Goal: Task Accomplishment & Management: Use online tool/utility

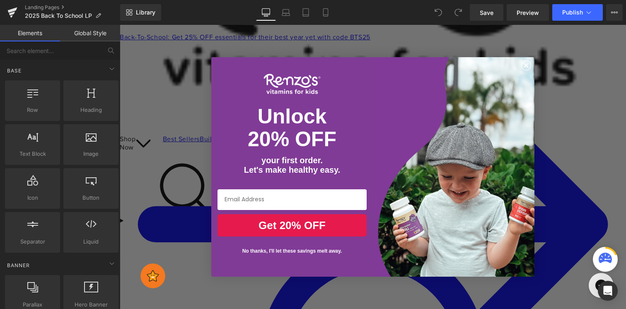
scroll to position [121, 0]
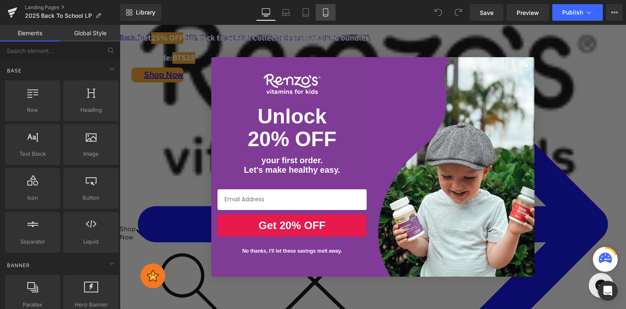
click at [321, 14] on link "Mobile" at bounding box center [326, 12] width 20 height 17
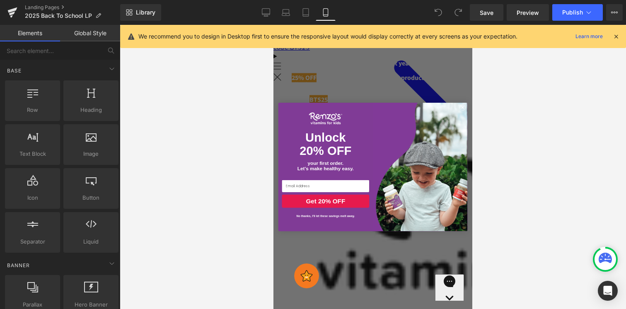
scroll to position [0, 0]
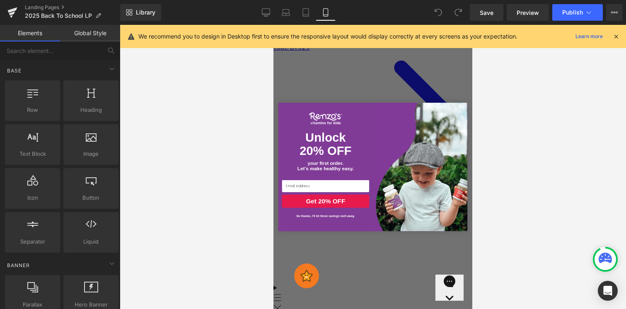
click at [378, 112] on div "Back to School, the Renzo’s Way Text Block Stock up on your favorite Melty Tabs…" at bounding box center [372, 167] width 199 height 284
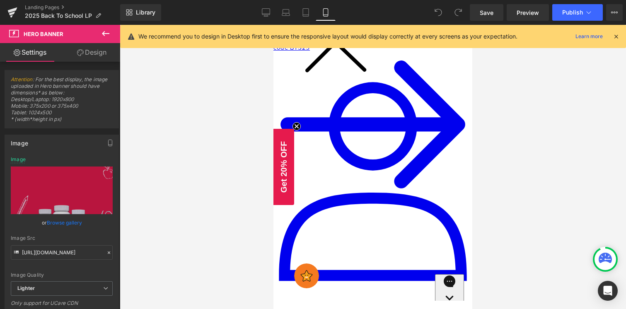
scroll to position [503, 0]
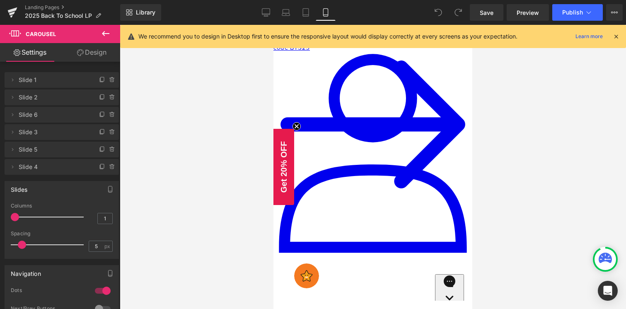
scroll to position [535, 0]
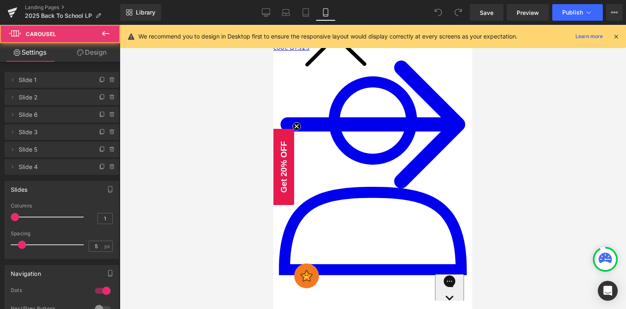
scroll to position [499, 0]
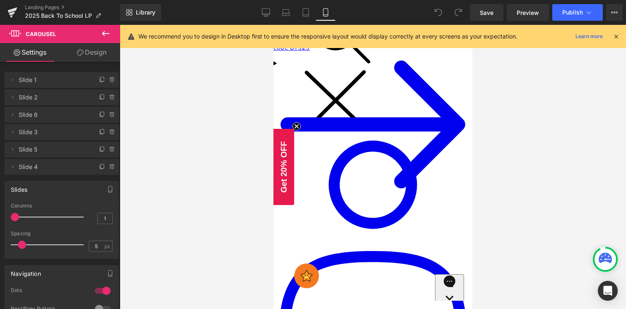
scroll to position [437, 0]
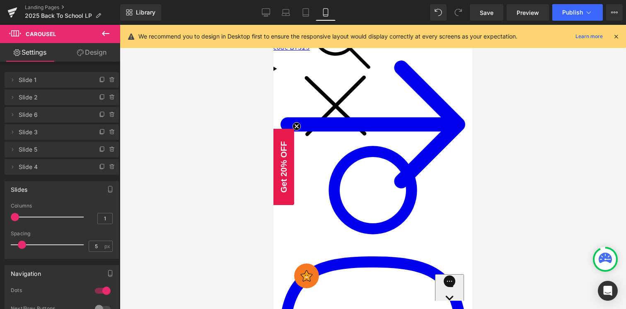
click at [273, 25] on span "Heading" at bounding box center [273, 25] width 0 height 0
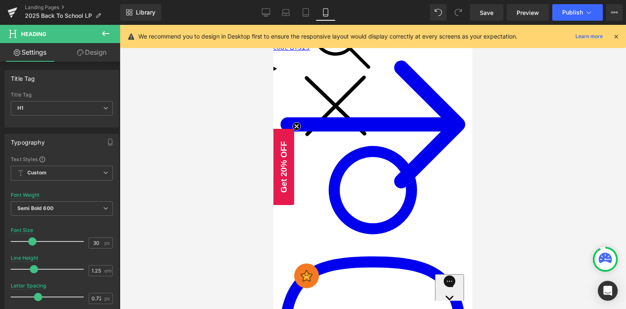
click at [188, 136] on div at bounding box center [373, 167] width 506 height 284
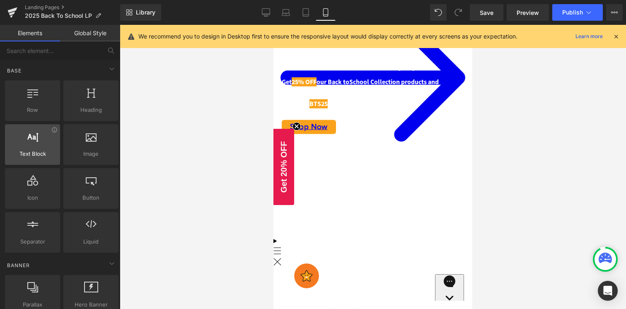
scroll to position [54, 0]
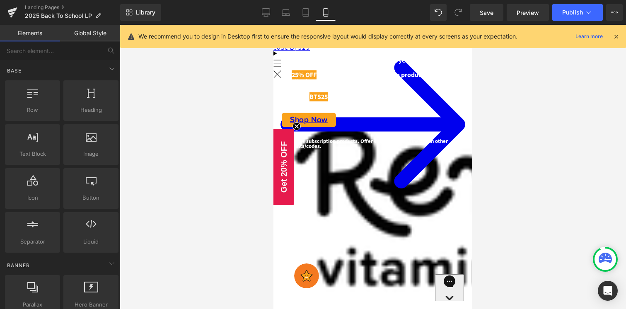
click at [355, 65] on span "back-to-school season and fuel their" at bounding box center [333, 59] width 103 height 9
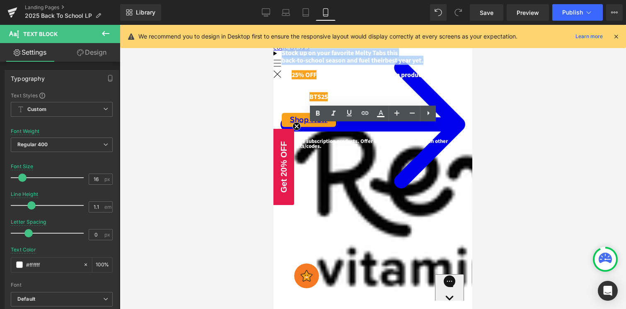
drag, startPoint x: 309, startPoint y: 127, endPoint x: 448, endPoint y: 137, distance: 139.9
click at [448, 113] on div "Stock up on your favorite [PERSON_NAME] t his back-to-school season and fuel th…" at bounding box center [373, 81] width 182 height 63
click at [448, 64] on p "back-to-school season and fuel their best year yet." at bounding box center [373, 60] width 182 height 7
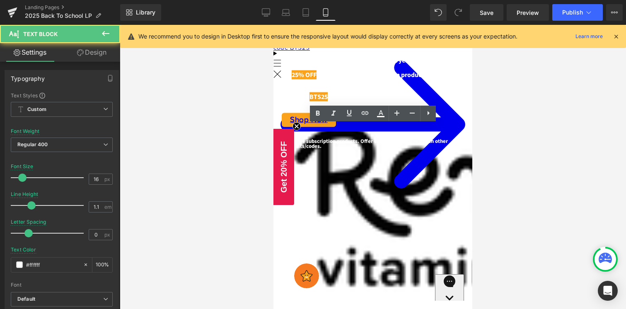
click at [452, 64] on p "back-to-school season and fuel their best year yet." at bounding box center [373, 60] width 182 height 7
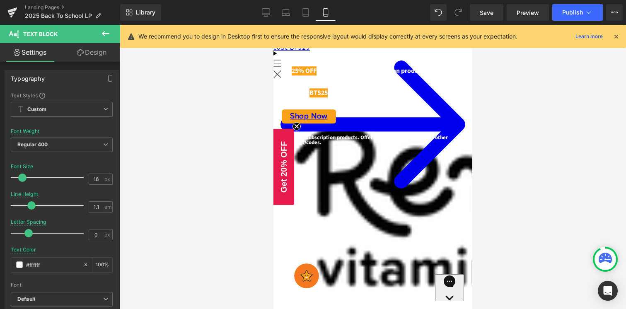
click at [524, 165] on div at bounding box center [373, 167] width 506 height 284
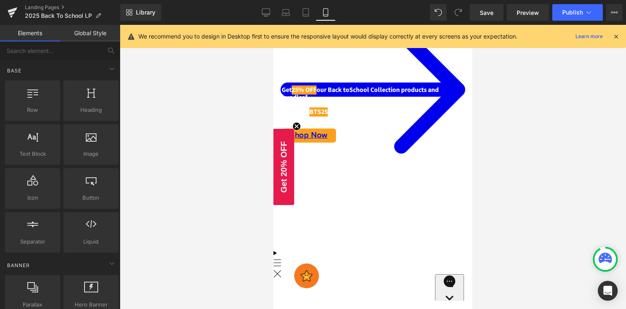
scroll to position [46, 0]
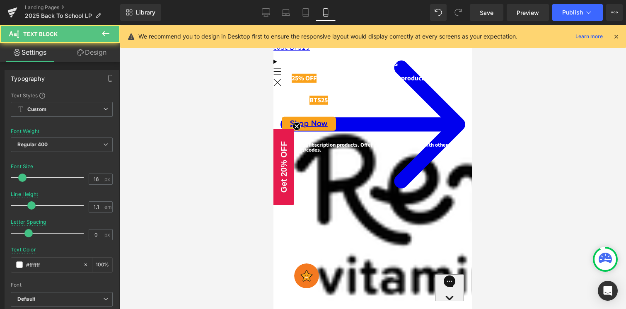
click at [414, 68] on p "Stock up on your favorite Melty Tabs t his" at bounding box center [373, 63] width 182 height 7
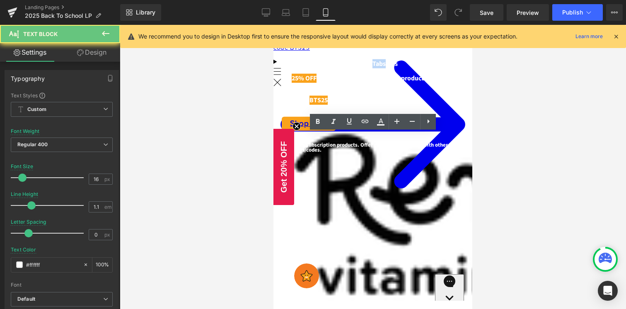
click at [414, 68] on p "Stock up on your favorite Melty Tabs t his" at bounding box center [373, 63] width 182 height 7
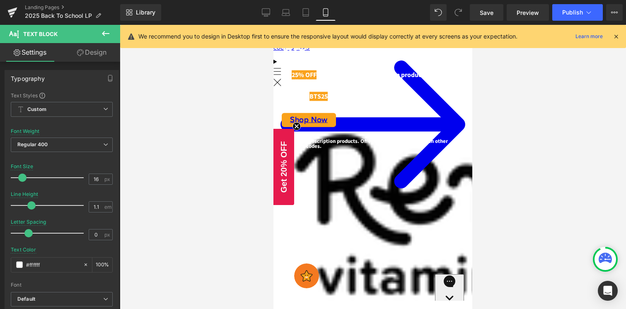
click at [518, 114] on div at bounding box center [373, 167] width 506 height 284
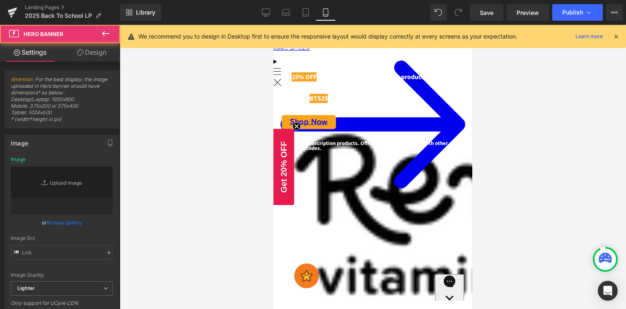
click at [370, 131] on div "Back to School, the Renzo’s Way Text Block Get 25% OFF our Back to School Colle…" at bounding box center [372, 121] width 199 height 284
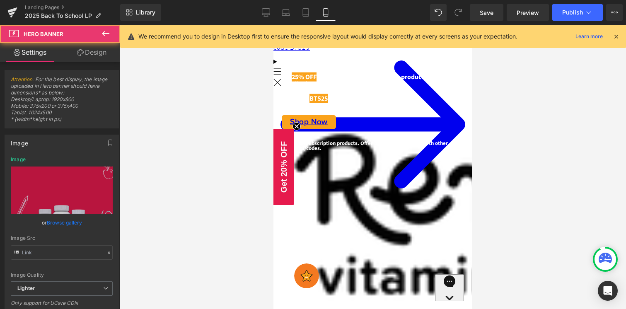
click at [369, 74] on p at bounding box center [373, 69] width 182 height 7
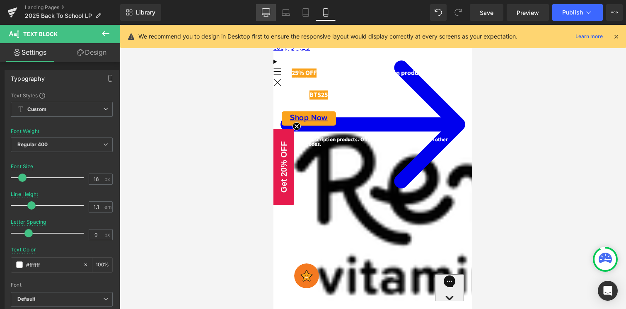
click at [265, 17] on link "Desktop" at bounding box center [266, 12] width 20 height 17
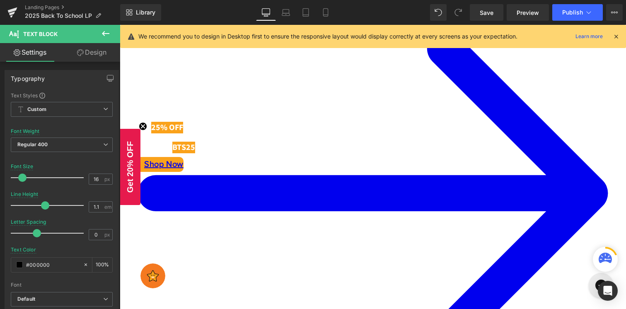
scroll to position [0, 0]
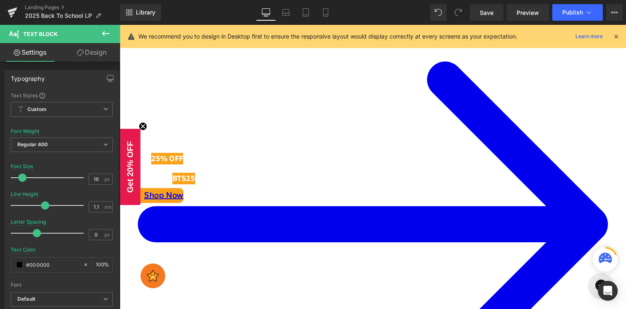
click at [229, 144] on p "Stock up on your favorite [PERSON_NAME] t his back-to-school season and fuel th…" at bounding box center [377, 139] width 478 height 10
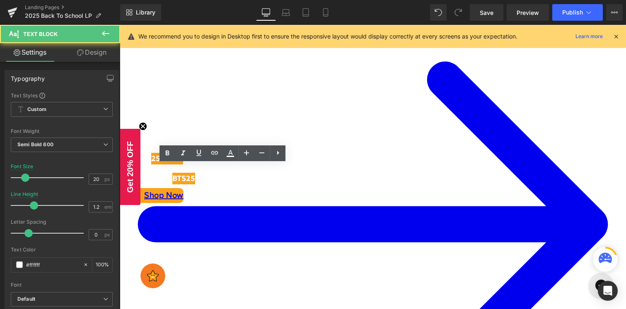
drag, startPoint x: 142, startPoint y: 206, endPoint x: 134, endPoint y: 170, distance: 36.6
click at [134, 170] on div "Back to School, the Renzo’s Way Heading Stock up on your favorite Melty Tabs t …" at bounding box center [368, 151] width 497 height 74
click at [186, 144] on p "Stock up on your favorite [PERSON_NAME] t his back-to-school season and fuel th…" at bounding box center [377, 139] width 478 height 10
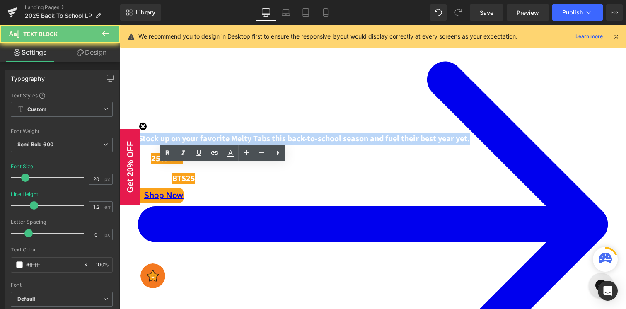
drag, startPoint x: 175, startPoint y: 192, endPoint x: 143, endPoint y: 167, distance: 40.4
click at [143, 144] on p "Stock up on your favorite [PERSON_NAME] t his back-to-school season and fuel th…" at bounding box center [377, 139] width 478 height 10
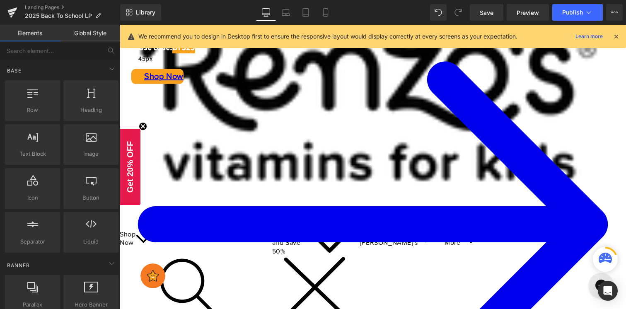
scroll to position [122, 0]
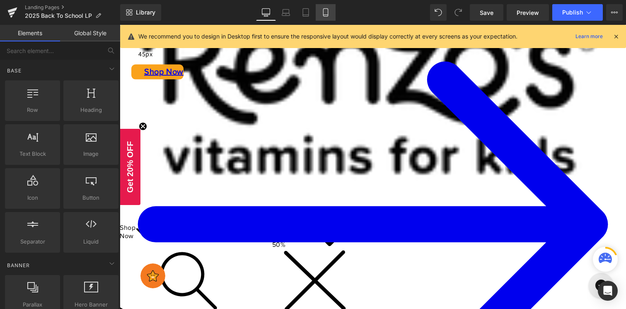
click at [330, 10] on link "Mobile" at bounding box center [326, 12] width 20 height 17
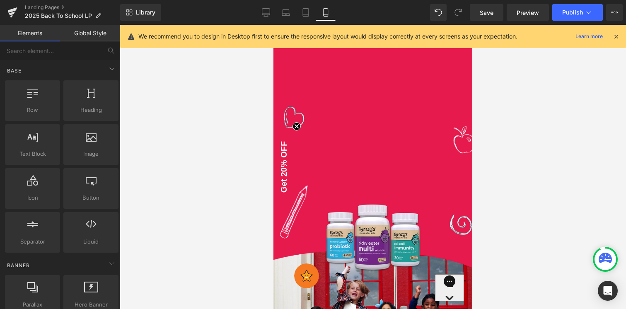
scroll to position [1031, 0]
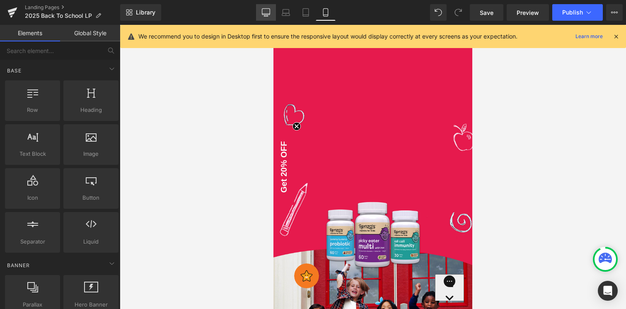
click at [273, 11] on link "Desktop" at bounding box center [266, 12] width 20 height 17
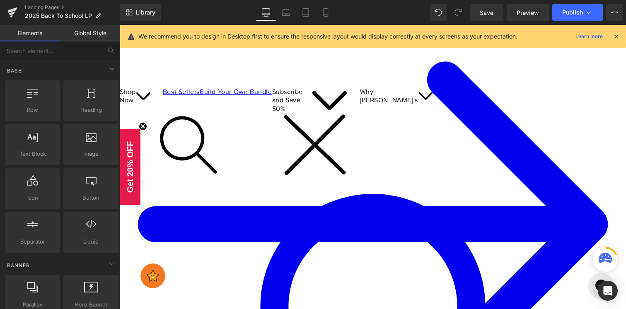
scroll to position [260, 0]
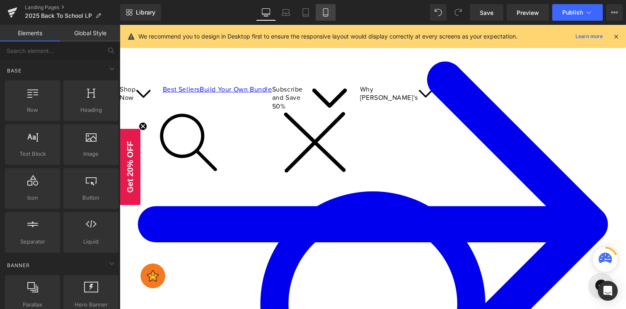
click at [330, 12] on link "Mobile" at bounding box center [326, 12] width 20 height 17
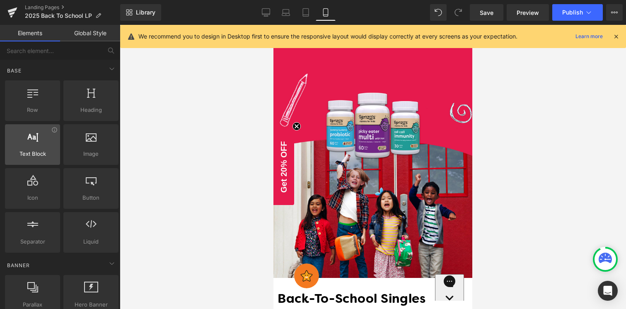
scroll to position [1151, 0]
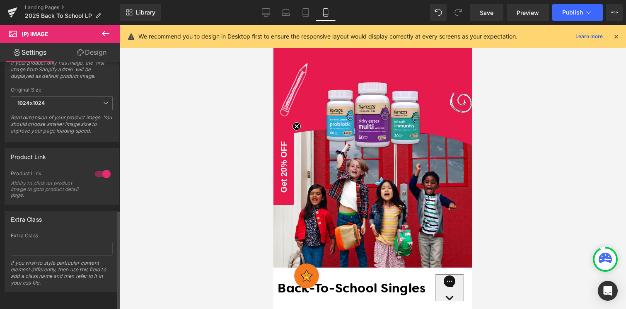
scroll to position [366, 0]
click at [93, 57] on link "Design" at bounding box center [92, 52] width 60 height 19
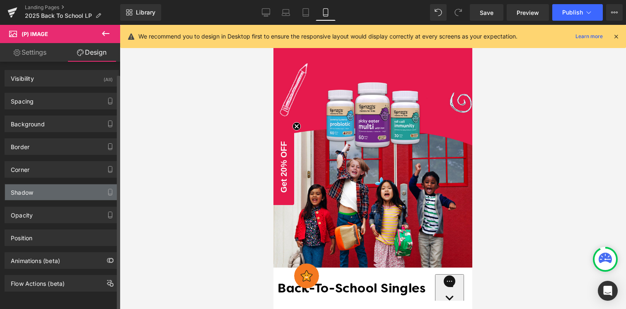
scroll to position [0, 0]
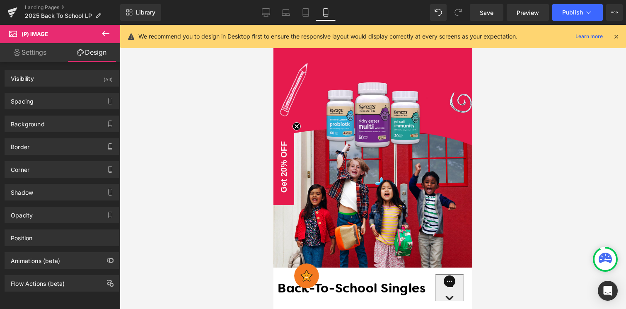
click at [273, 25] on icon at bounding box center [273, 25] width 0 height 0
click at [100, 35] on button at bounding box center [105, 34] width 29 height 18
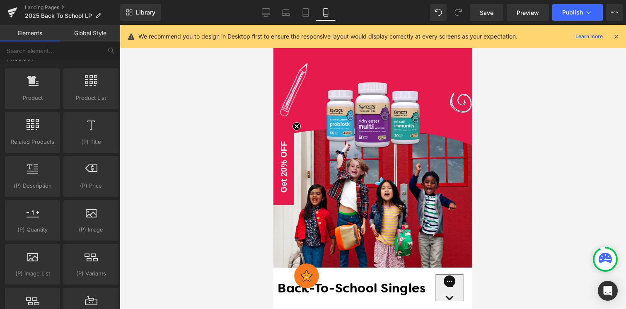
scroll to position [673, 0]
click at [33, 169] on icon at bounding box center [32, 167] width 11 height 11
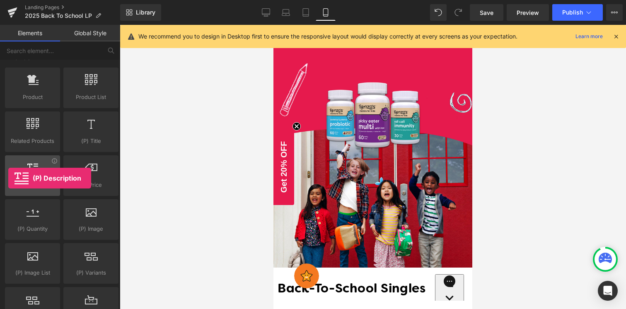
drag, startPoint x: 25, startPoint y: 178, endPoint x: 8, endPoint y: 178, distance: 17.0
click at [8, 178] on div at bounding box center [32, 171] width 50 height 19
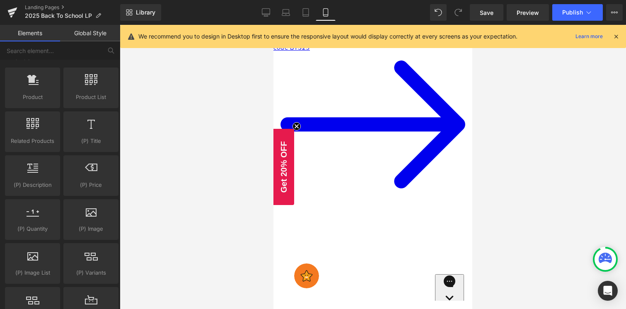
scroll to position [1603, 0]
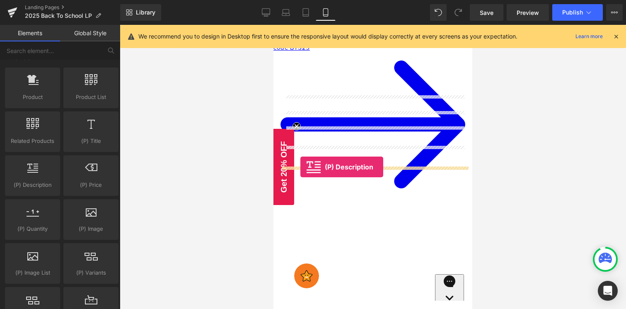
drag, startPoint x: 324, startPoint y: 202, endPoint x: 300, endPoint y: 167, distance: 42.3
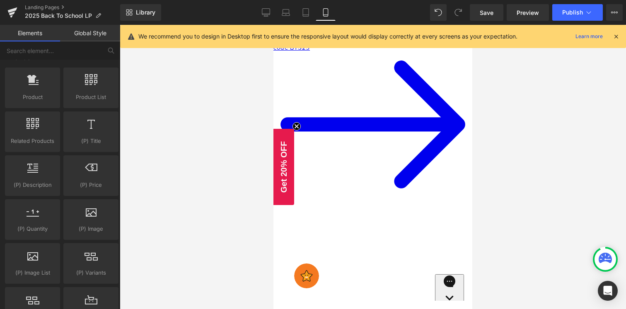
scroll to position [1536, 0]
click at [261, 14] on link "Desktop" at bounding box center [266, 12] width 20 height 17
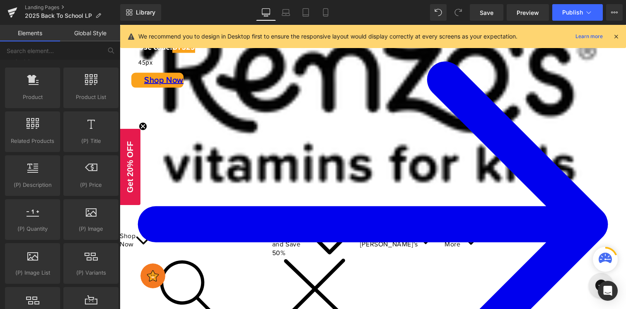
scroll to position [70, 0]
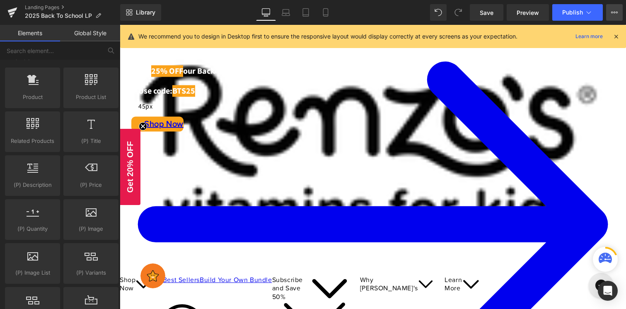
click at [618, 12] on button "View Live Page View with current Template Save Template to Library Schedule Pub…" at bounding box center [614, 12] width 17 height 17
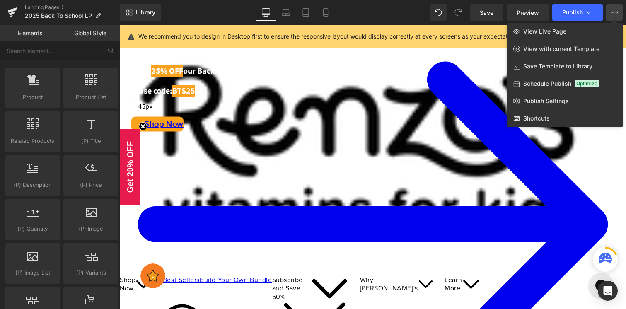
click at [616, 9] on icon at bounding box center [614, 12] width 7 height 7
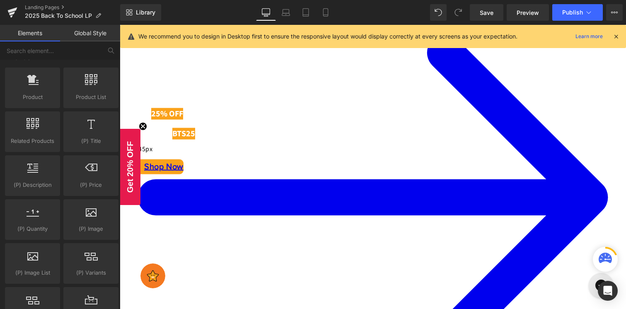
scroll to position [0, 0]
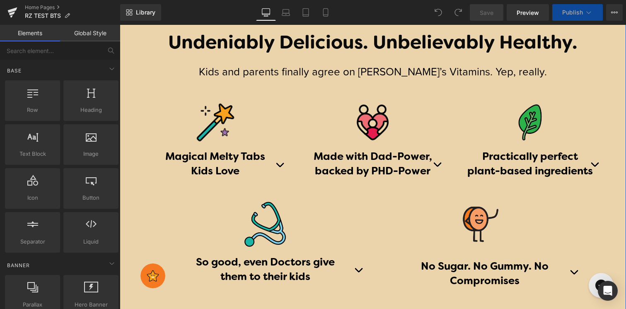
scroll to position [820, 0]
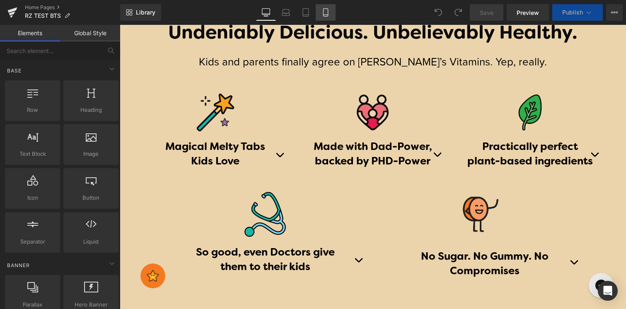
click at [331, 6] on link "Mobile" at bounding box center [326, 12] width 20 height 17
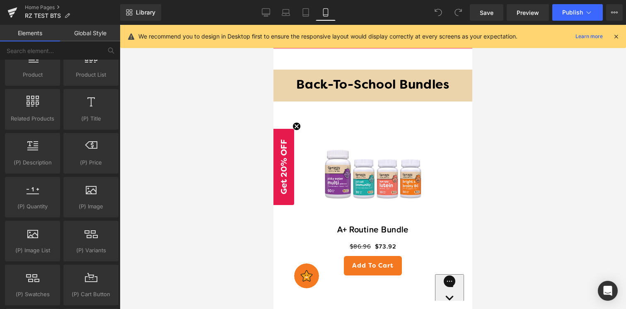
scroll to position [696, 0]
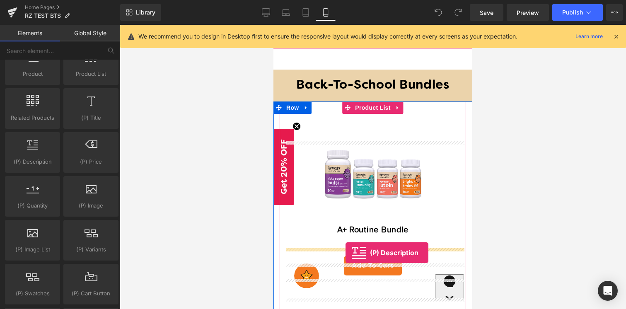
drag, startPoint x: 298, startPoint y: 189, endPoint x: 345, endPoint y: 252, distance: 79.3
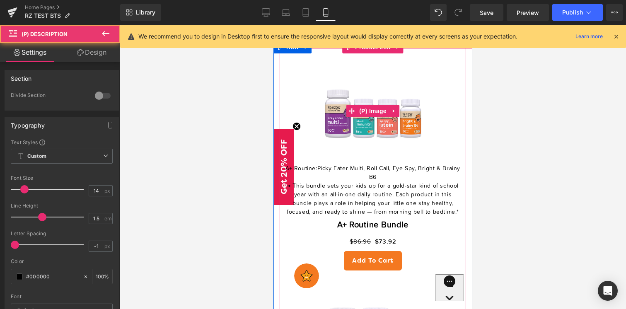
scroll to position [1185, 0]
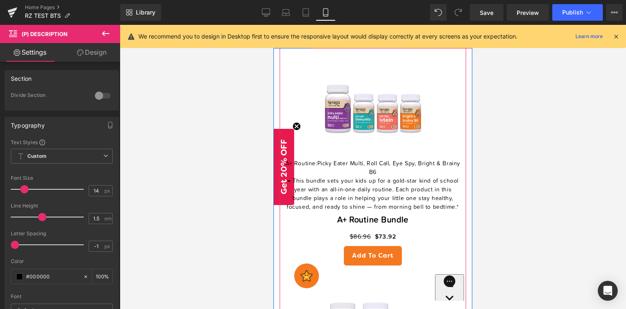
click at [395, 210] on div "A+ Routine: Picky Eater Multi, Roll Call, Eye Spy, Bright & Brainy B6 → This bu…" at bounding box center [373, 186] width 178 height 55
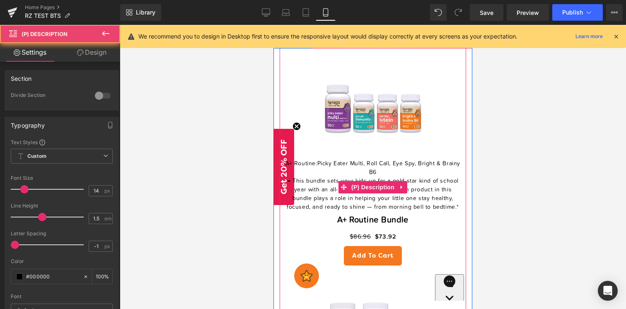
click at [392, 212] on p "→ This bundle sets your kids up for a gold-star kind of school year with an all…" at bounding box center [373, 194] width 178 height 35
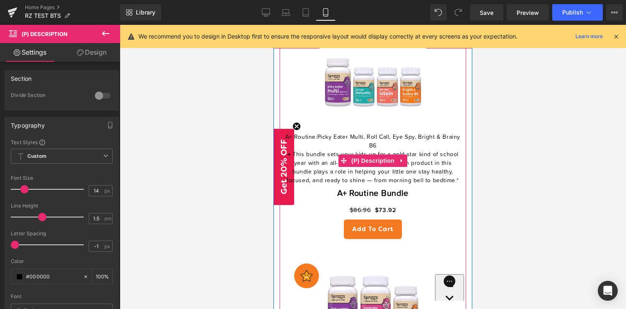
scroll to position [1212, 0]
click at [363, 167] on span "(P) Description" at bounding box center [372, 160] width 47 height 12
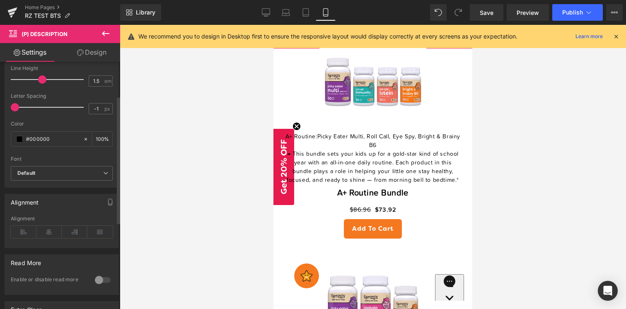
scroll to position [0, 0]
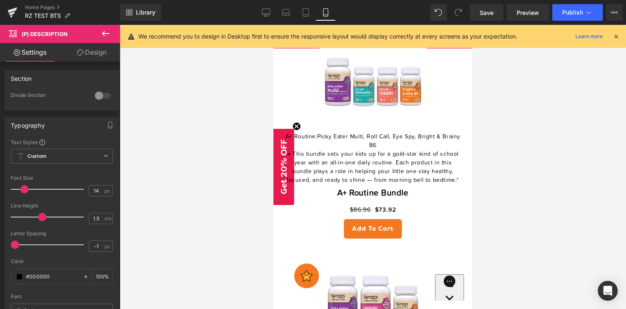
click at [82, 52] on icon at bounding box center [80, 52] width 7 height 7
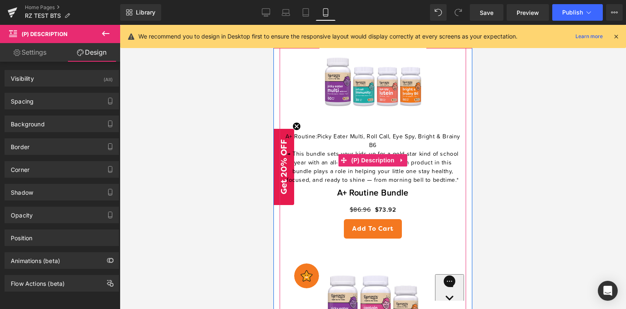
click at [347, 166] on span at bounding box center [343, 160] width 11 height 12
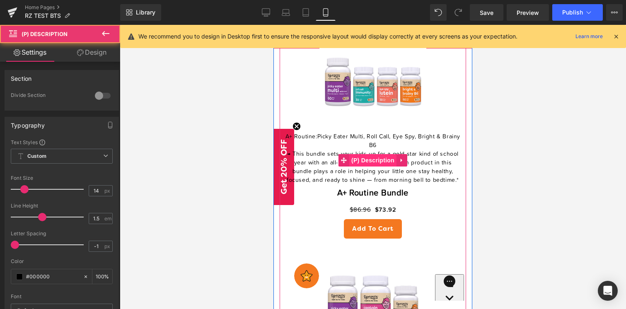
click at [364, 166] on span "(P) Description" at bounding box center [372, 160] width 47 height 12
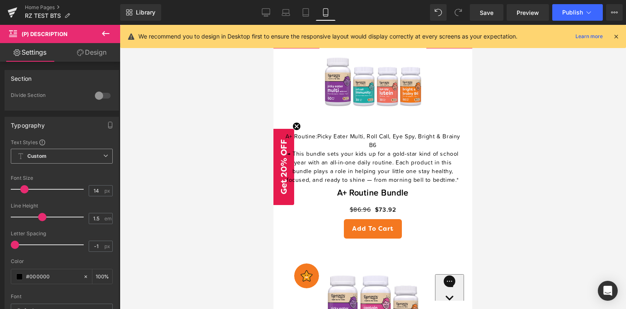
click at [61, 156] on span "Custom Setup Global Style" at bounding box center [62, 156] width 102 height 15
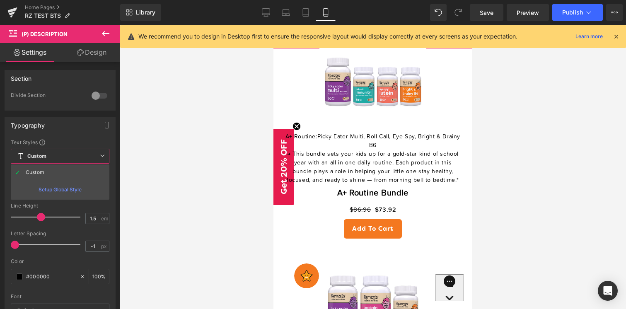
click at [61, 156] on span "Custom Setup Global Style" at bounding box center [60, 156] width 99 height 15
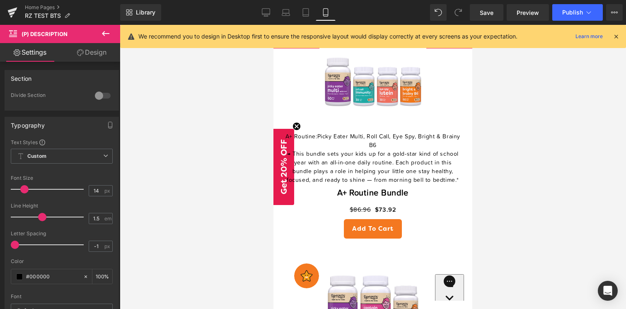
click at [84, 57] on link "Design" at bounding box center [92, 52] width 60 height 19
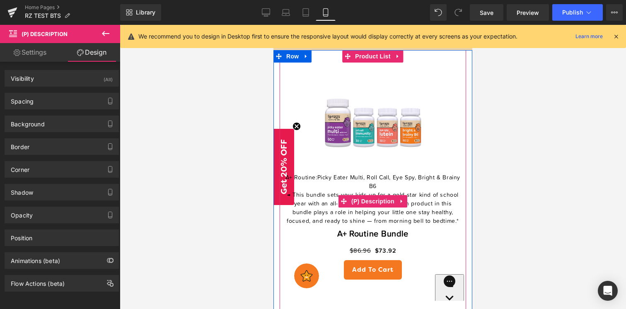
scroll to position [1171, 0]
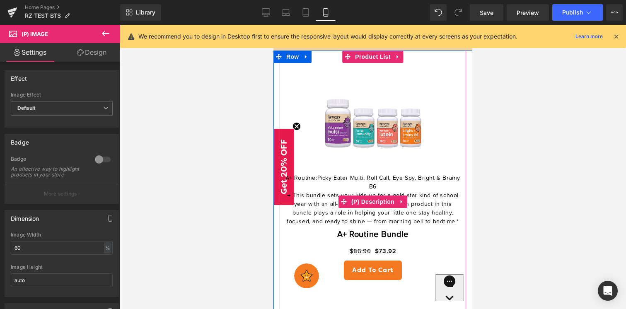
click at [364, 224] on span "→ This bundle sets your kids up for a gold-star kind of school year with an all…" at bounding box center [373, 209] width 172 height 32
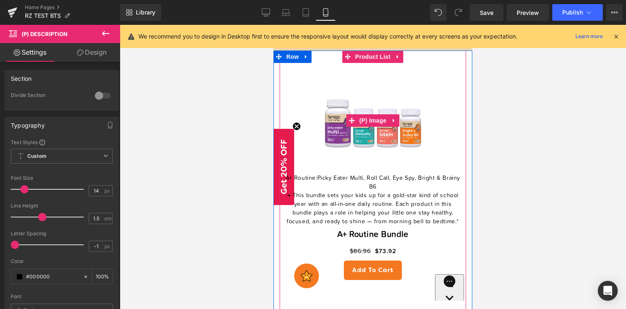
click at [347, 174] on img at bounding box center [372, 120] width 107 height 107
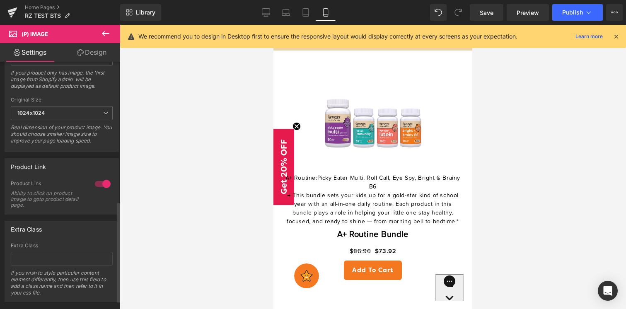
scroll to position [366, 0]
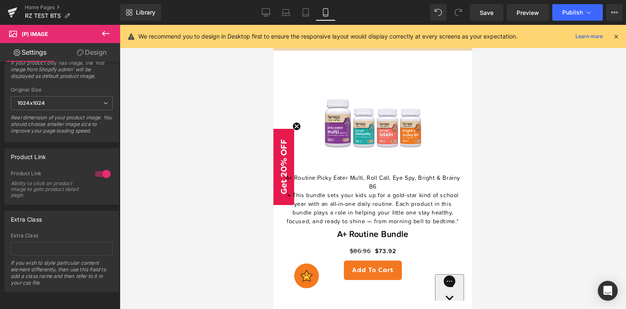
click at [94, 53] on link "Design" at bounding box center [92, 52] width 60 height 19
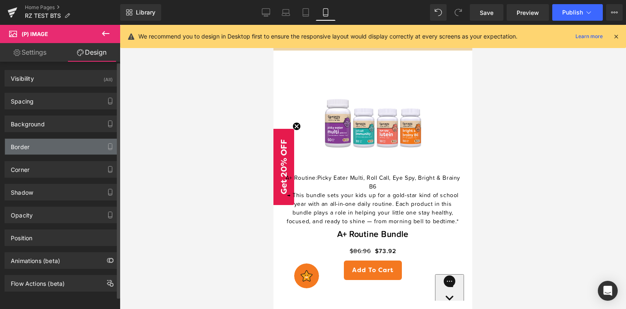
click at [67, 146] on div "Border" at bounding box center [61, 147] width 113 height 16
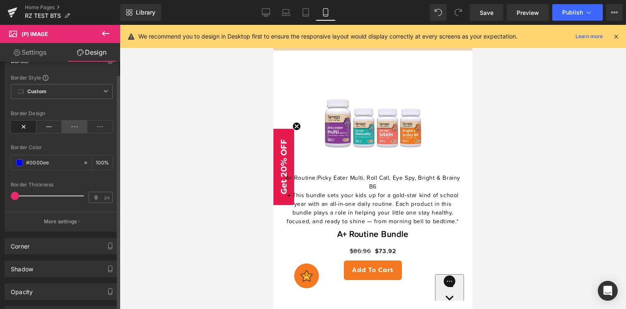
scroll to position [169, 0]
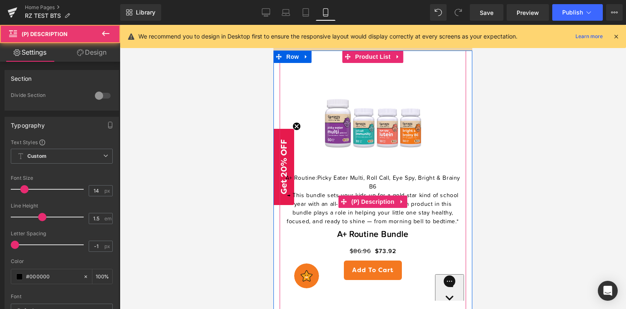
click at [338, 226] on p "→ This bundle sets your kids up for a gold-star kind of school year with an all…" at bounding box center [373, 208] width 178 height 35
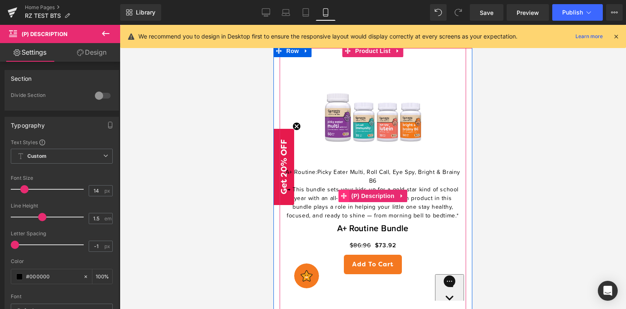
scroll to position [1185, 0]
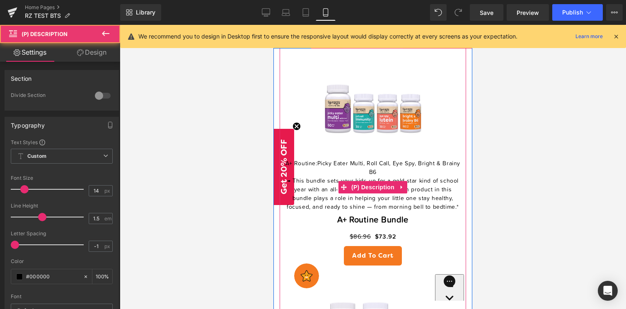
click at [382, 210] on span "→ This bundle sets your kids up for a gold-star kind of school year with an all…" at bounding box center [373, 194] width 172 height 32
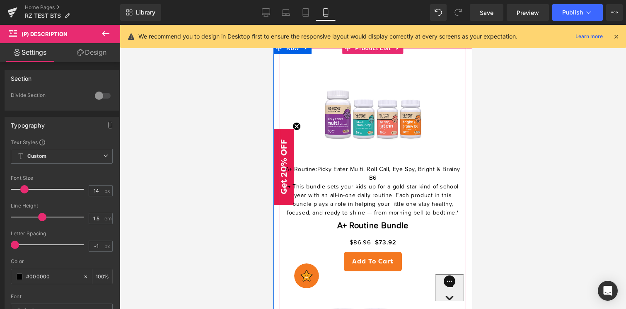
scroll to position [1184, 0]
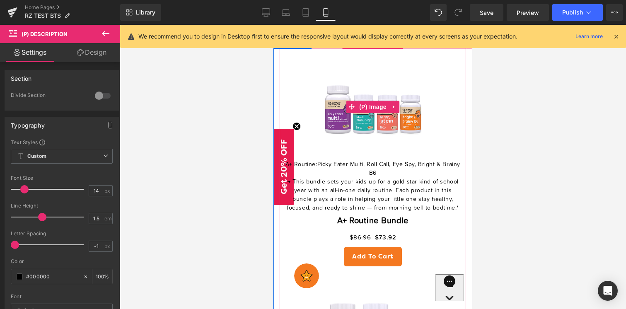
click at [299, 125] on link "Sale Off" at bounding box center [373, 106] width 178 height 107
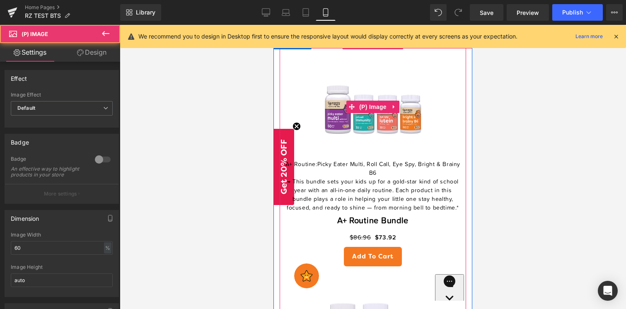
click at [296, 127] on link "Sale Off" at bounding box center [373, 106] width 178 height 107
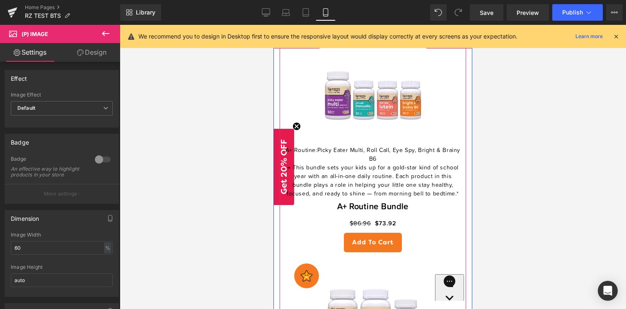
scroll to position [1197, 0]
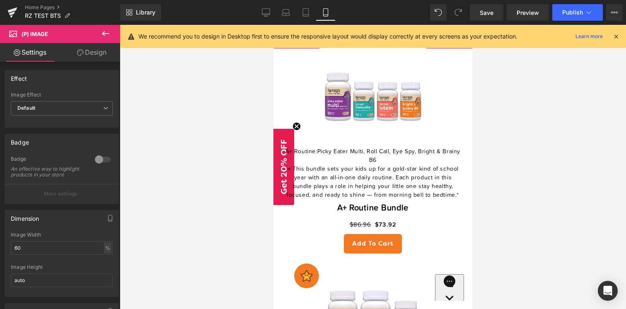
click at [103, 31] on icon at bounding box center [106, 34] width 10 height 10
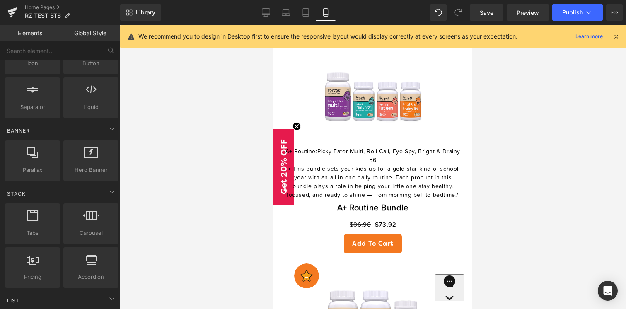
scroll to position [130, 0]
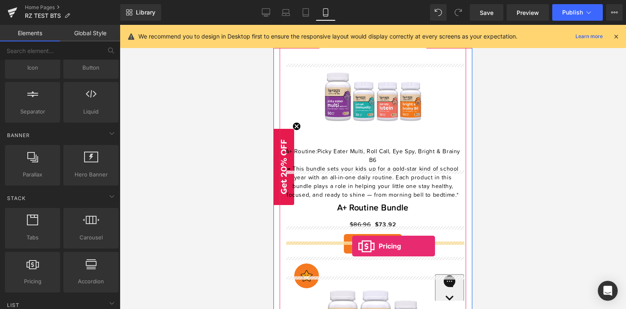
drag, startPoint x: 310, startPoint y: 302, endPoint x: 352, endPoint y: 246, distance: 69.8
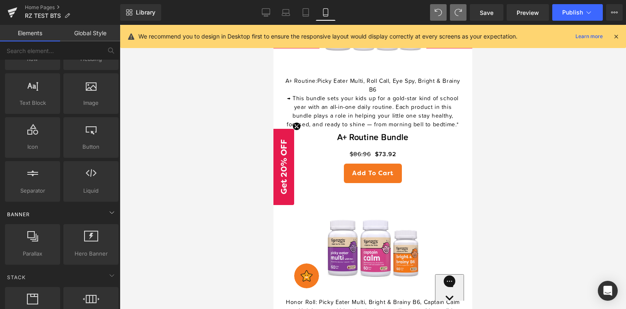
scroll to position [50, 0]
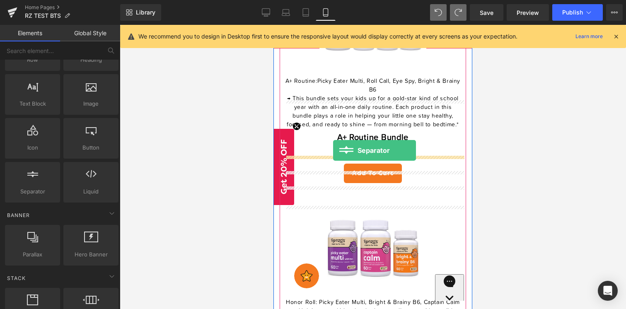
drag, startPoint x: 305, startPoint y: 205, endPoint x: 333, endPoint y: 150, distance: 61.9
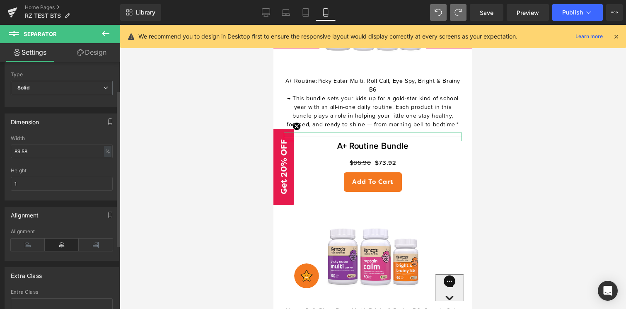
scroll to position [94, 0]
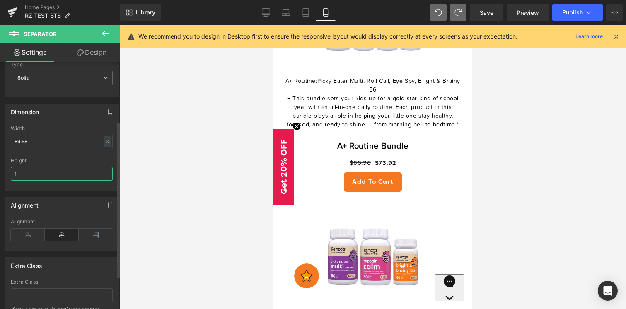
click at [63, 170] on input "1" at bounding box center [62, 174] width 102 height 14
click at [83, 135] on input "89.58" at bounding box center [62, 142] width 102 height 14
click at [34, 170] on input "1" at bounding box center [62, 174] width 102 height 14
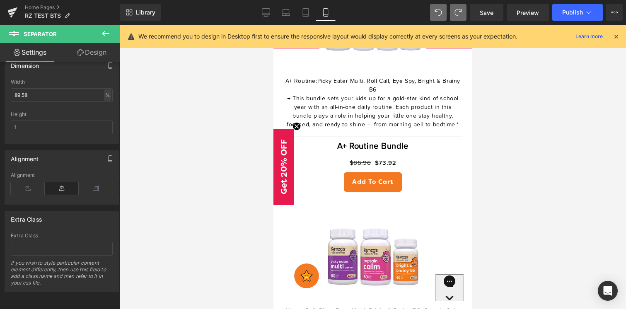
click at [103, 30] on icon at bounding box center [106, 34] width 10 height 10
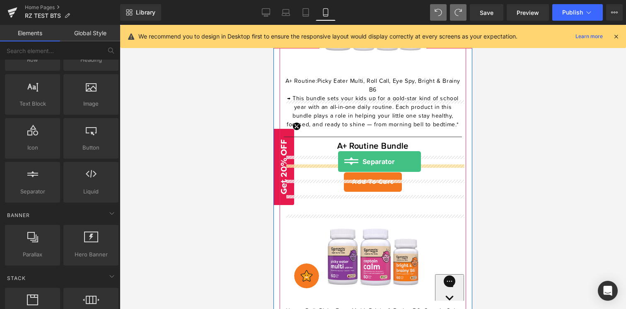
drag, startPoint x: 323, startPoint y: 207, endPoint x: 338, endPoint y: 161, distance: 48.5
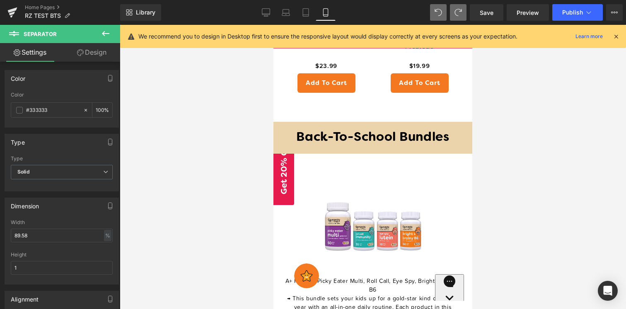
scroll to position [1063, 0]
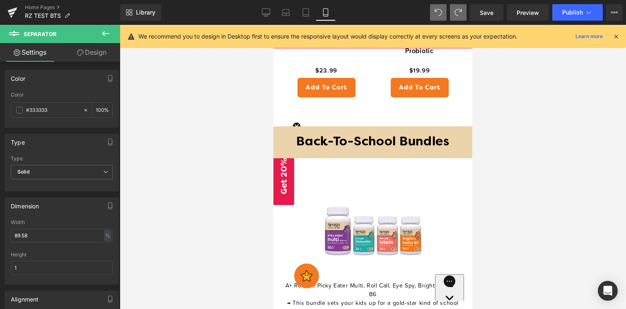
click at [357, 169] on span "Product List" at bounding box center [372, 164] width 31 height 10
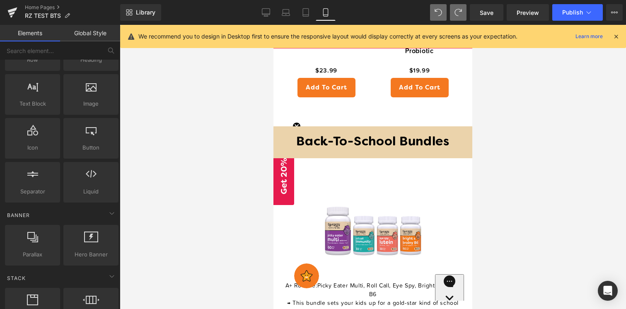
click at [497, 205] on div at bounding box center [373, 167] width 506 height 284
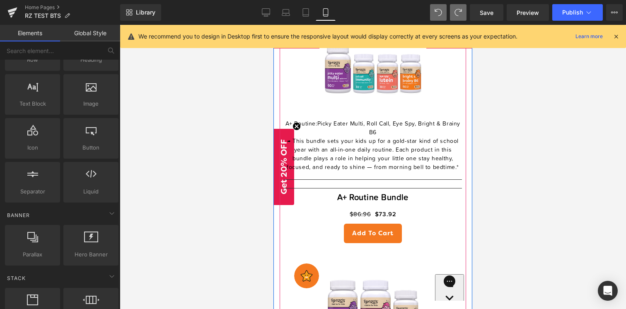
scroll to position [1209, 0]
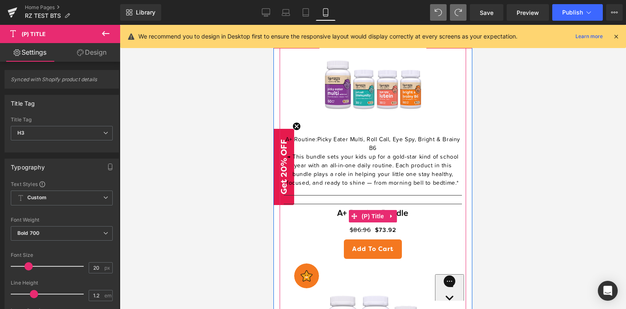
click at [326, 180] on span "→ This bundle sets your kids up for a gold-star kind of school year with an all…" at bounding box center [373, 170] width 172 height 32
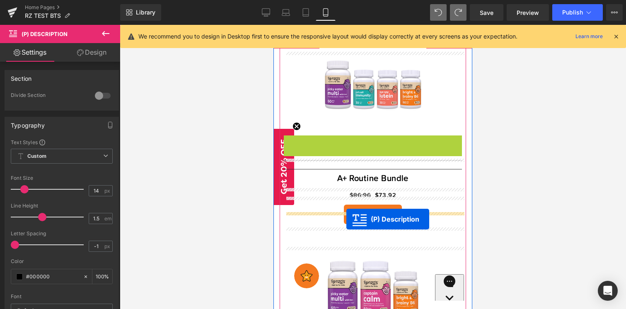
drag, startPoint x: 343, startPoint y: 189, endPoint x: 347, endPoint y: 218, distance: 29.2
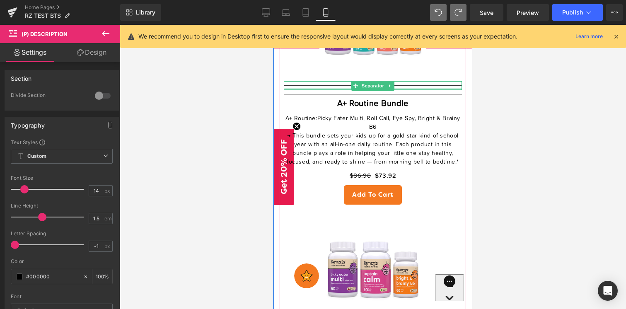
scroll to position [1268, 0]
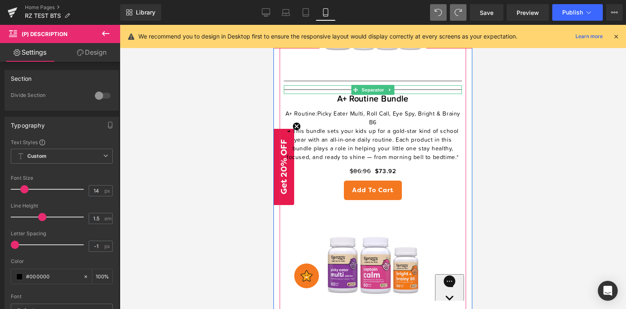
click at [410, 94] on div at bounding box center [373, 89] width 178 height 9
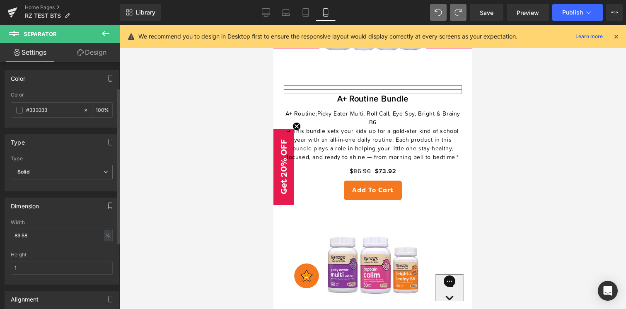
scroll to position [146, 0]
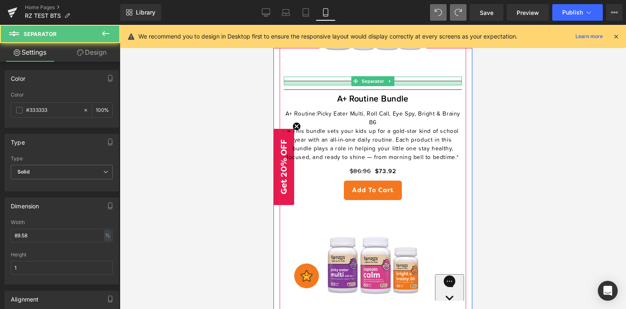
click at [325, 85] on div at bounding box center [373, 83] width 178 height 4
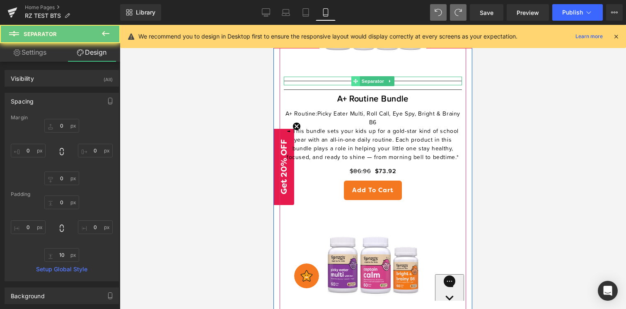
click at [357, 84] on icon at bounding box center [355, 81] width 5 height 5
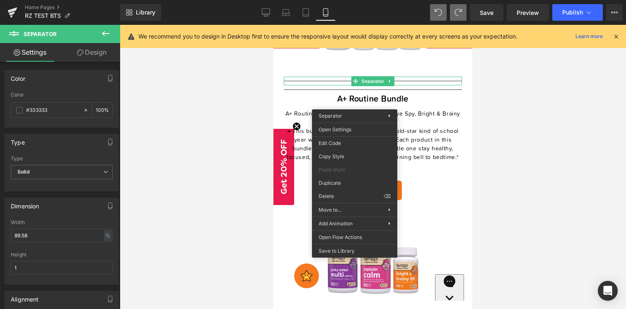
drag, startPoint x: 620, startPoint y: 217, endPoint x: 347, endPoint y: 192, distance: 274.4
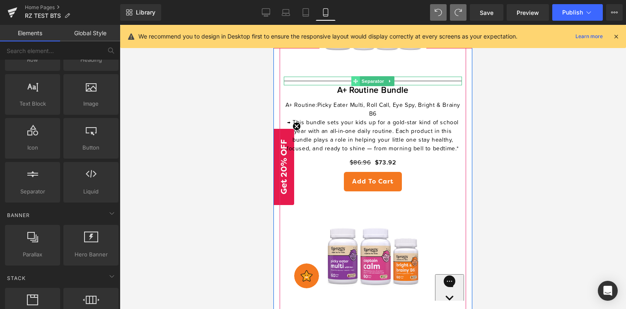
click at [356, 83] on icon at bounding box center [355, 81] width 5 height 5
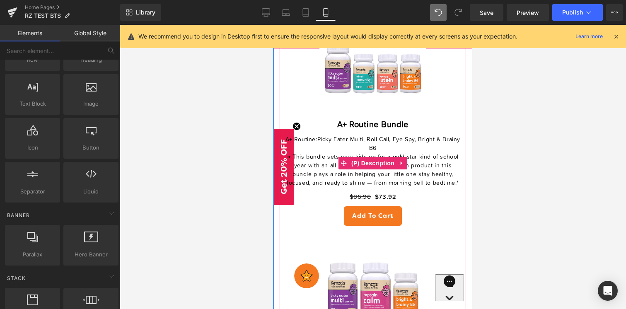
scroll to position [1217, 0]
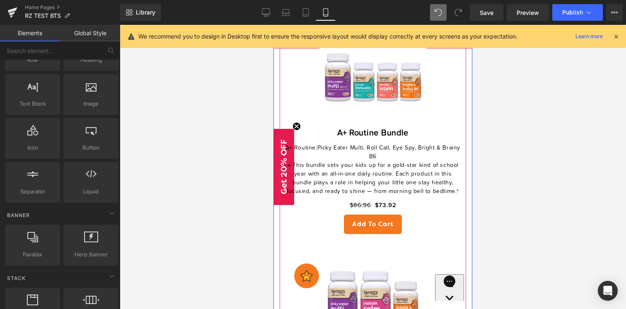
click at [377, 128] on img at bounding box center [372, 74] width 107 height 107
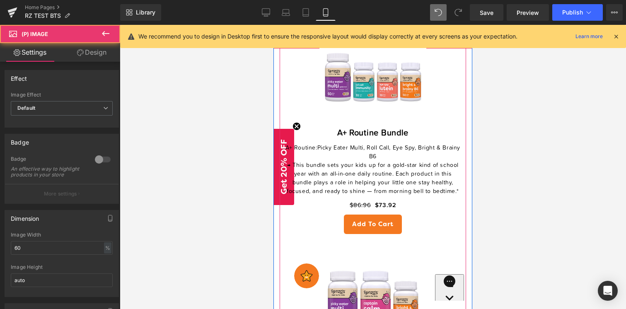
click at [413, 193] on p "→ This bundle sets your kids up for a gold-star kind of school year with an all…" at bounding box center [373, 178] width 178 height 35
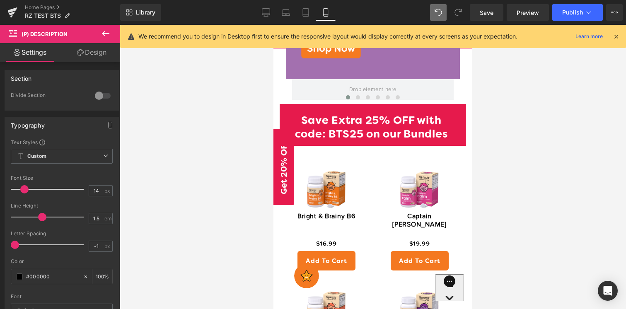
scroll to position [634, 0]
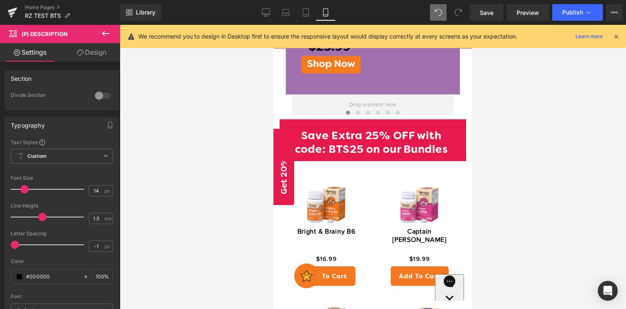
click at [357, 221] on link "Sale Off" at bounding box center [326, 205] width 77 height 46
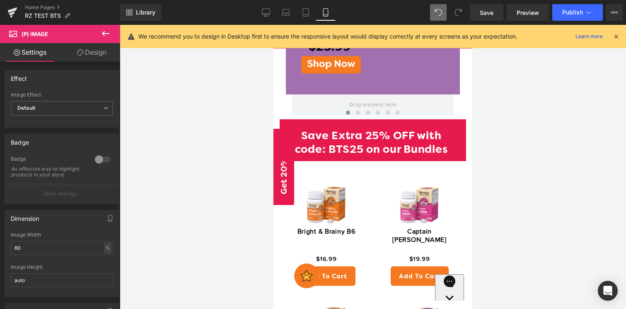
click at [95, 51] on link "Design" at bounding box center [92, 52] width 60 height 19
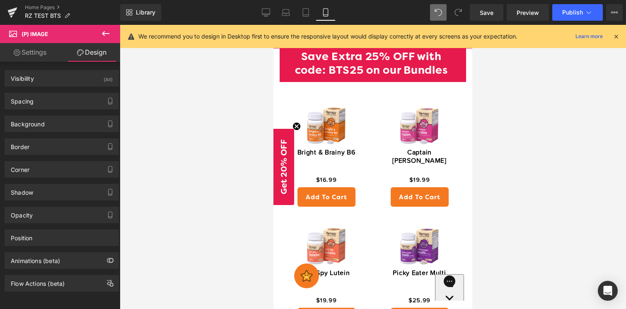
scroll to position [730, 0]
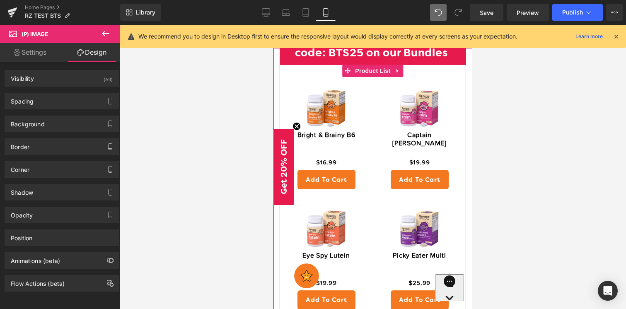
click at [366, 135] on div "Sale Off (P) Image Bright & Brainy B6 (P) Title $0 $16.99 (P) Price Add To Cart…" at bounding box center [326, 137] width 93 height 121
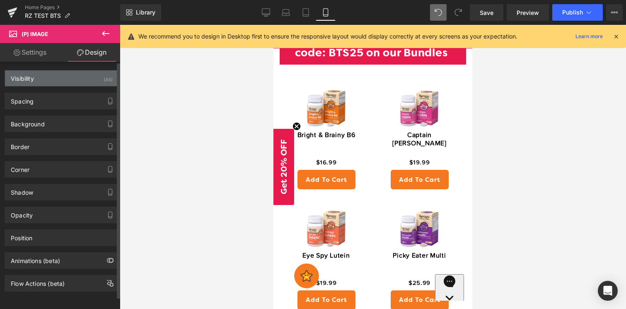
click at [38, 75] on div "Visibility (All)" at bounding box center [61, 78] width 113 height 16
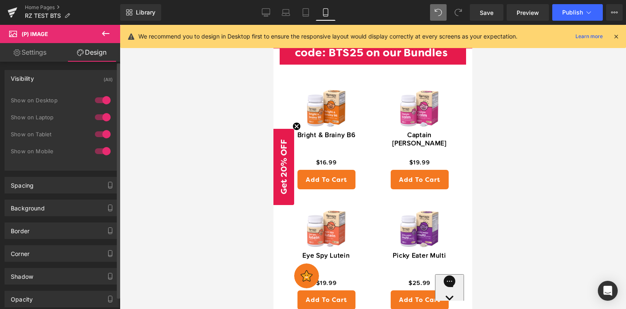
click at [42, 72] on div "Visibility (All)" at bounding box center [61, 78] width 113 height 16
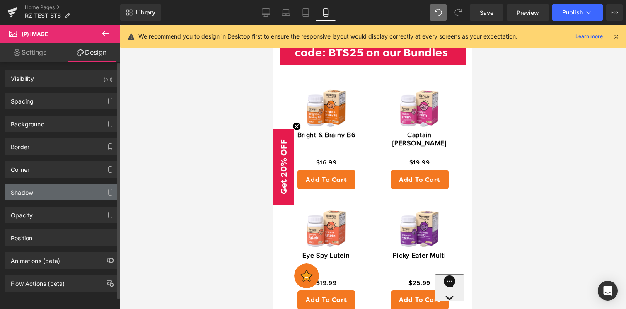
scroll to position [6, 0]
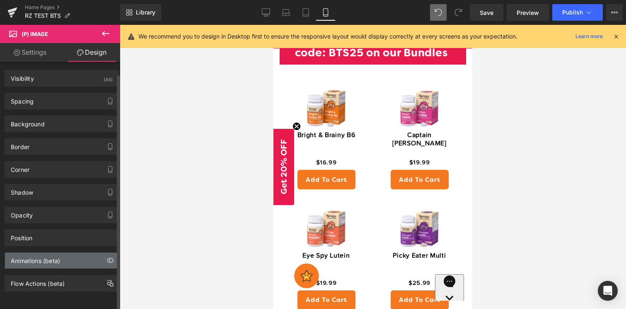
click at [61, 254] on div "Animations (beta)" at bounding box center [61, 261] width 113 height 16
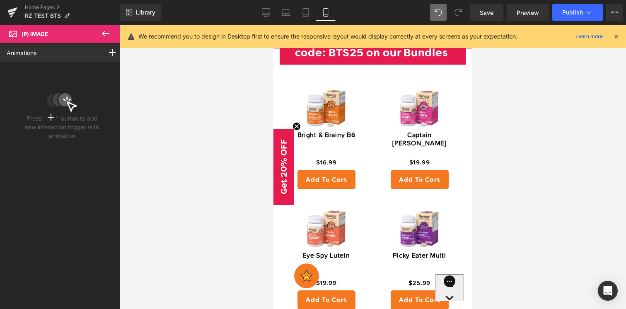
click at [105, 31] on icon at bounding box center [106, 34] width 10 height 10
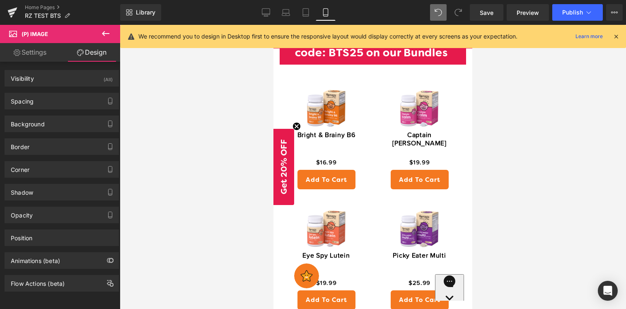
click at [103, 29] on icon at bounding box center [106, 34] width 10 height 10
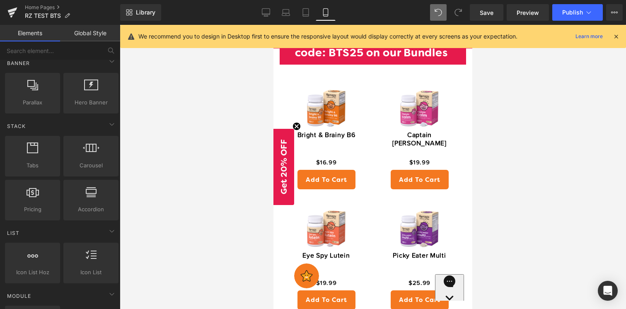
scroll to position [198, 0]
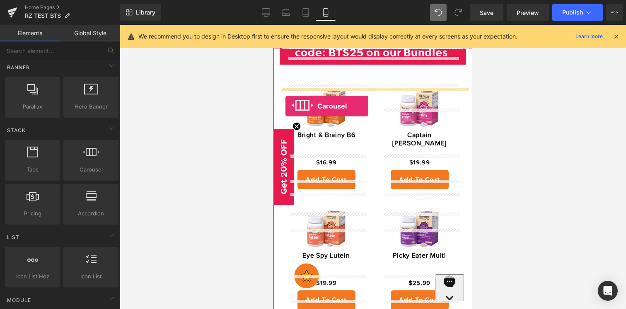
drag, startPoint x: 361, startPoint y: 191, endPoint x: 285, endPoint y: 106, distance: 114.1
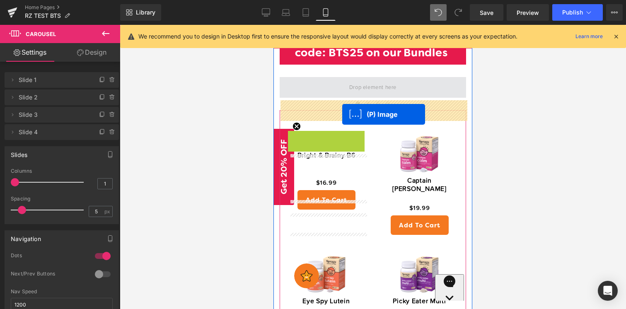
drag, startPoint x: 317, startPoint y: 174, endPoint x: 342, endPoint y: 114, distance: 65.5
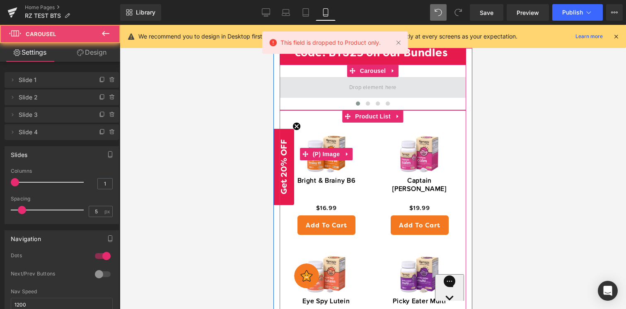
click at [342, 98] on span at bounding box center [373, 87] width 186 height 21
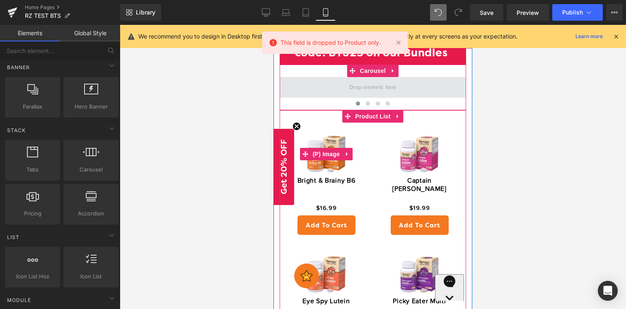
click at [366, 94] on span at bounding box center [372, 88] width 53 height 14
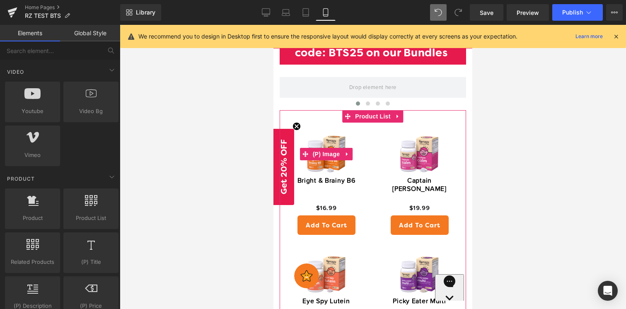
scroll to position [552, 0]
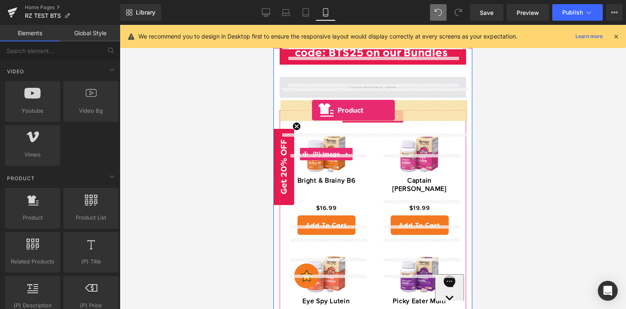
drag, startPoint x: 323, startPoint y: 235, endPoint x: 312, endPoint y: 111, distance: 125.1
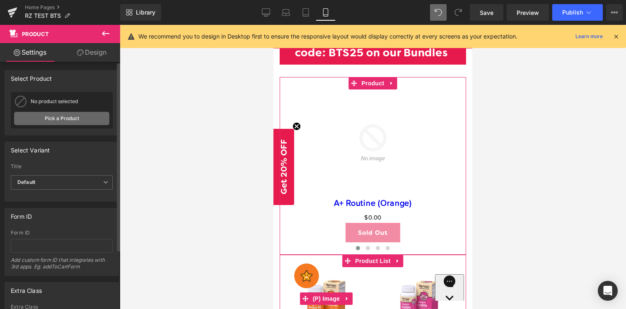
click at [59, 122] on link "Pick a Product" at bounding box center [61, 118] width 95 height 13
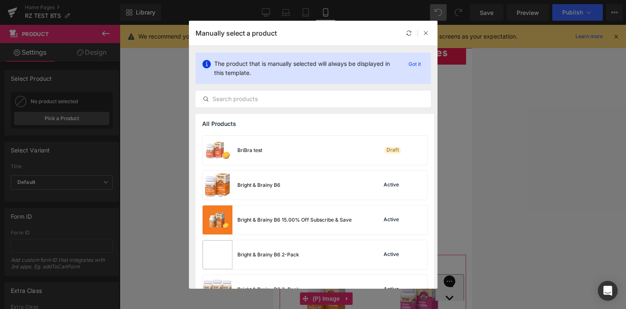
scroll to position [415, 0]
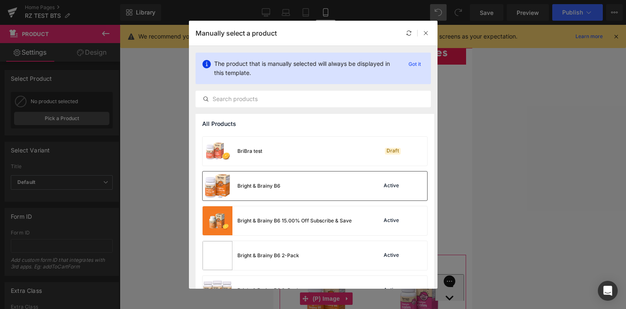
click at [333, 193] on div "Bright & Brainy B6 Active" at bounding box center [315, 185] width 224 height 29
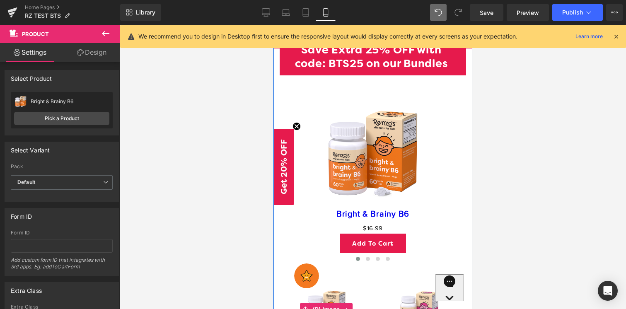
scroll to position [716, 0]
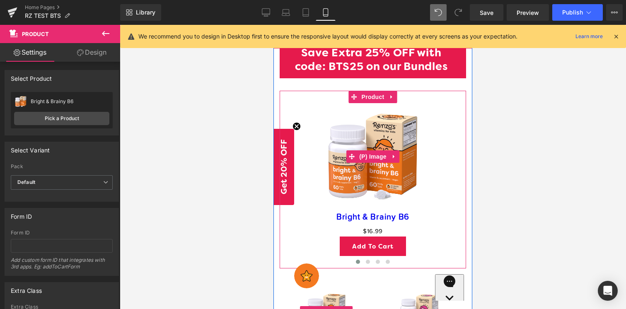
click at [385, 194] on img at bounding box center [372, 156] width 107 height 107
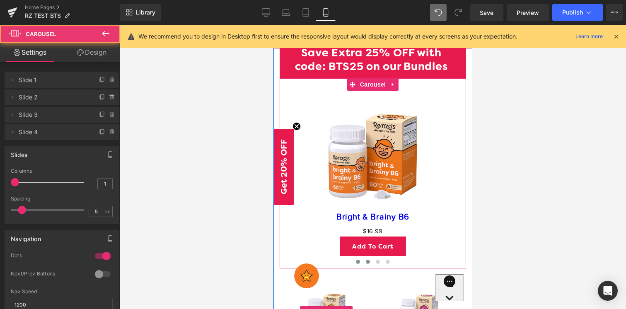
click at [369, 264] on span at bounding box center [368, 262] width 4 height 4
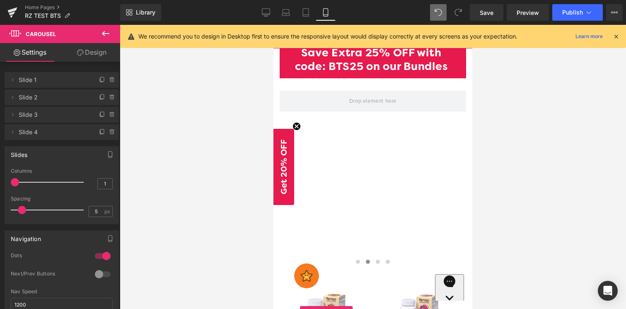
click at [111, 29] on button at bounding box center [105, 34] width 29 height 18
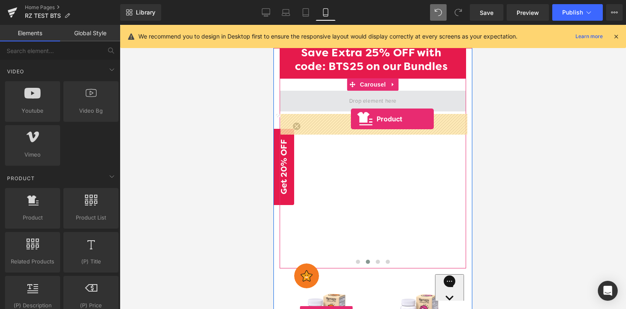
drag, startPoint x: 313, startPoint y: 235, endPoint x: 352, endPoint y: 123, distance: 118.5
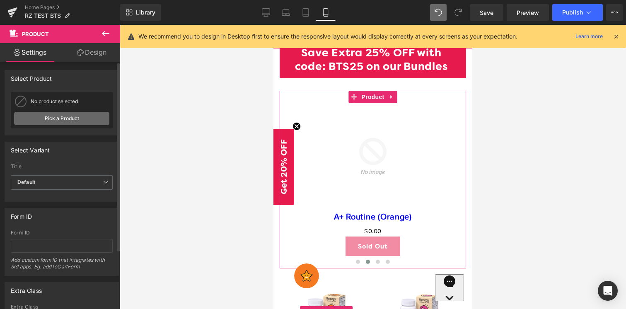
click at [91, 117] on link "Pick a Product" at bounding box center [61, 118] width 95 height 13
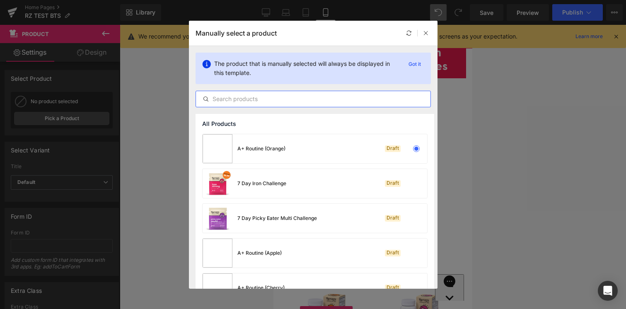
click at [249, 101] on input "text" at bounding box center [313, 99] width 234 height 10
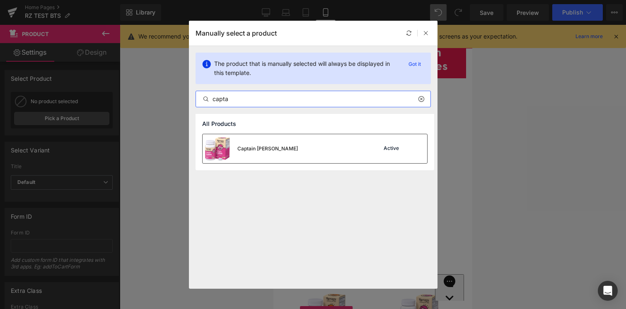
type input "capta"
click at [323, 145] on div "Captain Calm Active" at bounding box center [315, 148] width 224 height 29
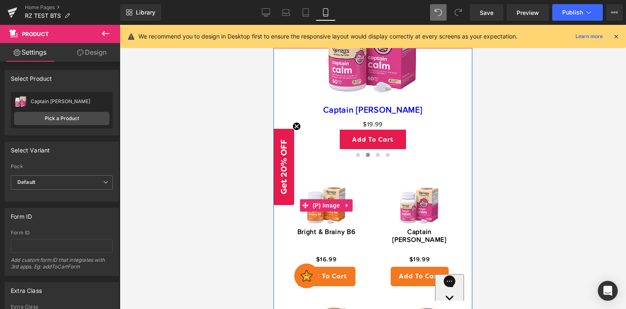
scroll to position [825, 0]
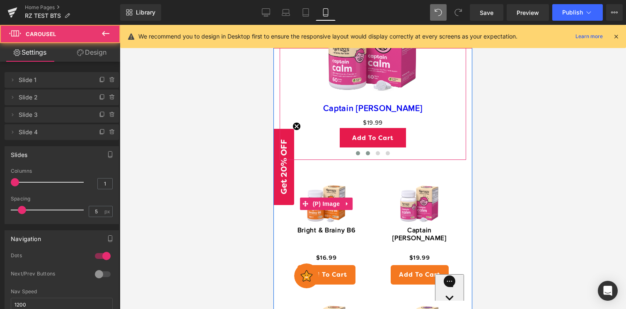
click at [359, 157] on button at bounding box center [358, 153] width 10 height 8
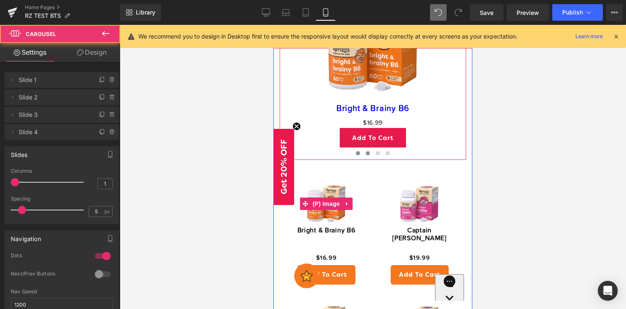
click at [369, 155] on span at bounding box center [368, 153] width 4 height 4
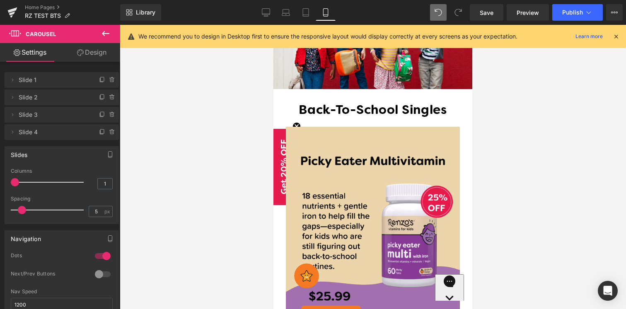
scroll to position [394, 0]
